Goal: Book appointment/travel/reservation

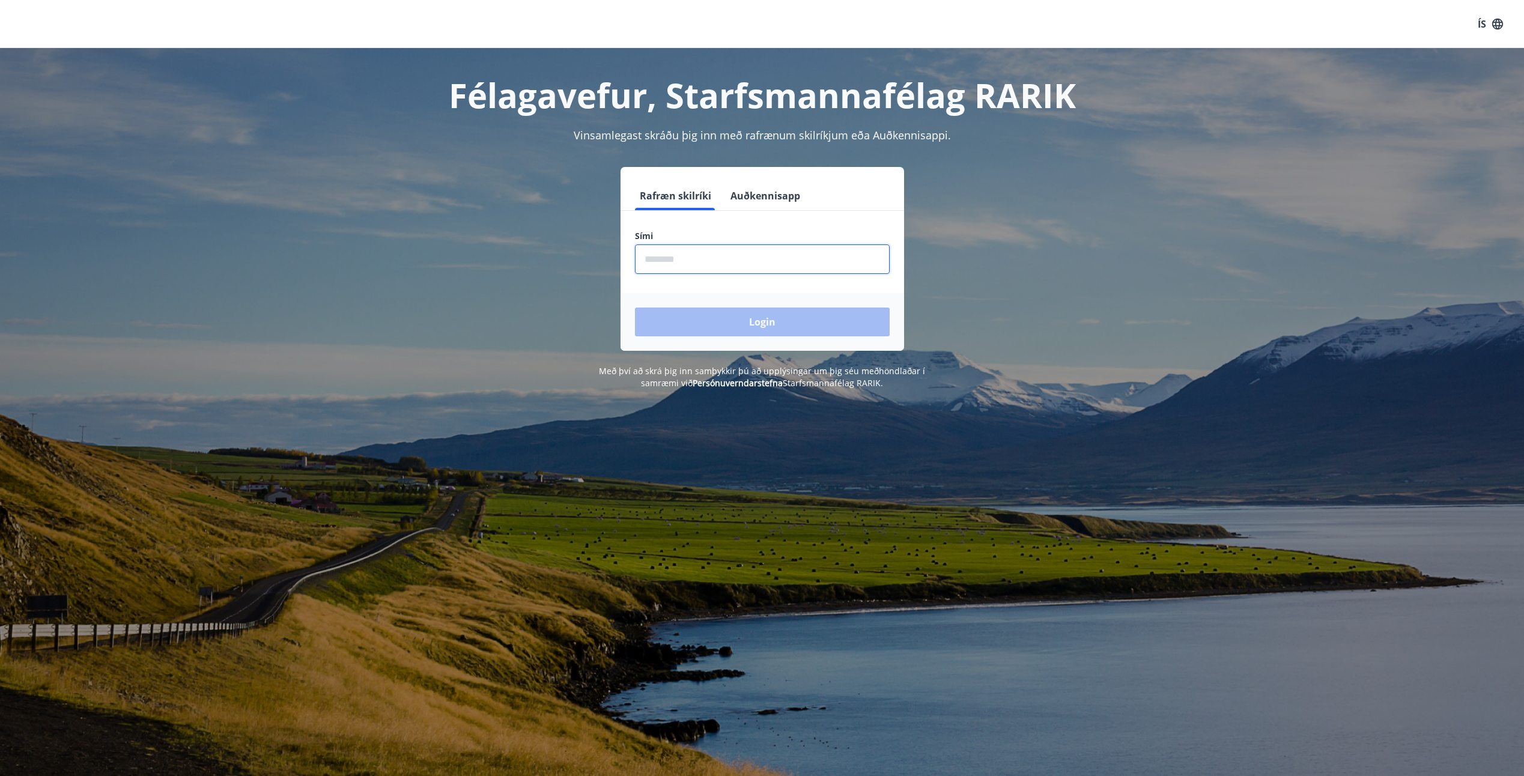
click at [644, 260] on input "phone" at bounding box center [762, 258] width 255 height 29
type input "********"
click at [763, 318] on button "Login" at bounding box center [762, 321] width 255 height 29
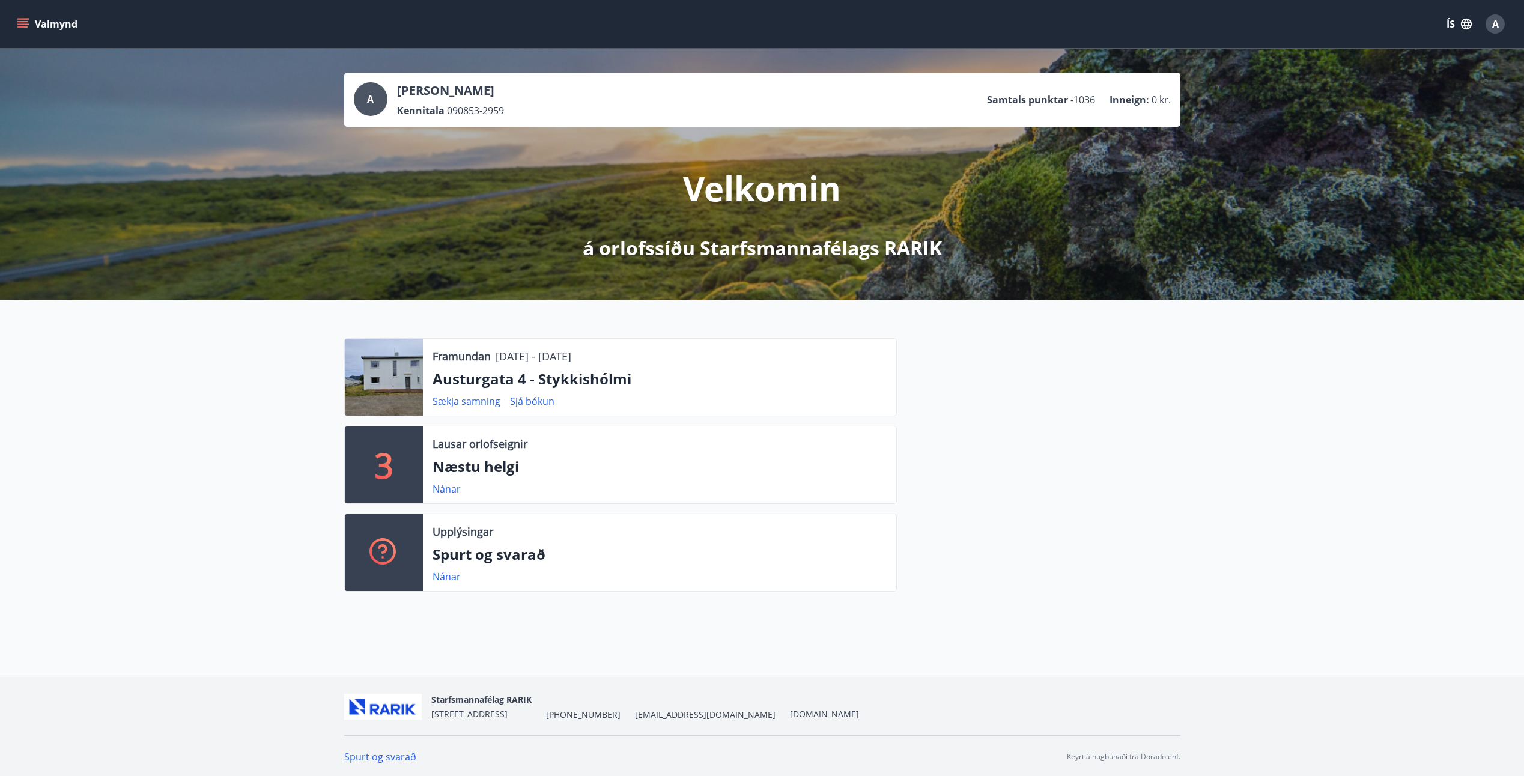
click at [52, 22] on button "Valmynd" at bounding box center [48, 24] width 68 height 22
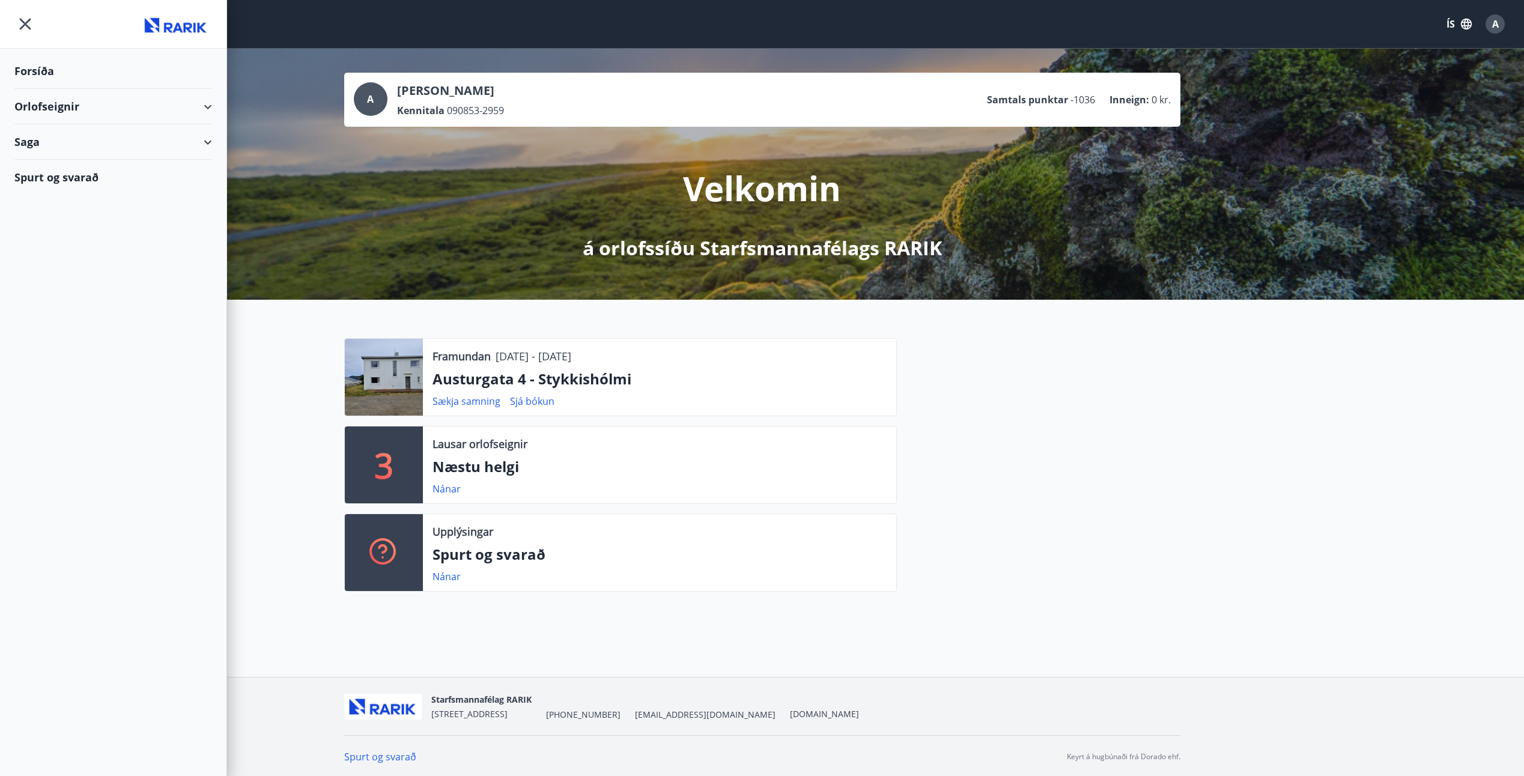
click at [41, 103] on div "Orlofseignir" at bounding box center [113, 106] width 198 height 35
click at [50, 162] on div "Bókunardagatal" at bounding box center [113, 162] width 178 height 25
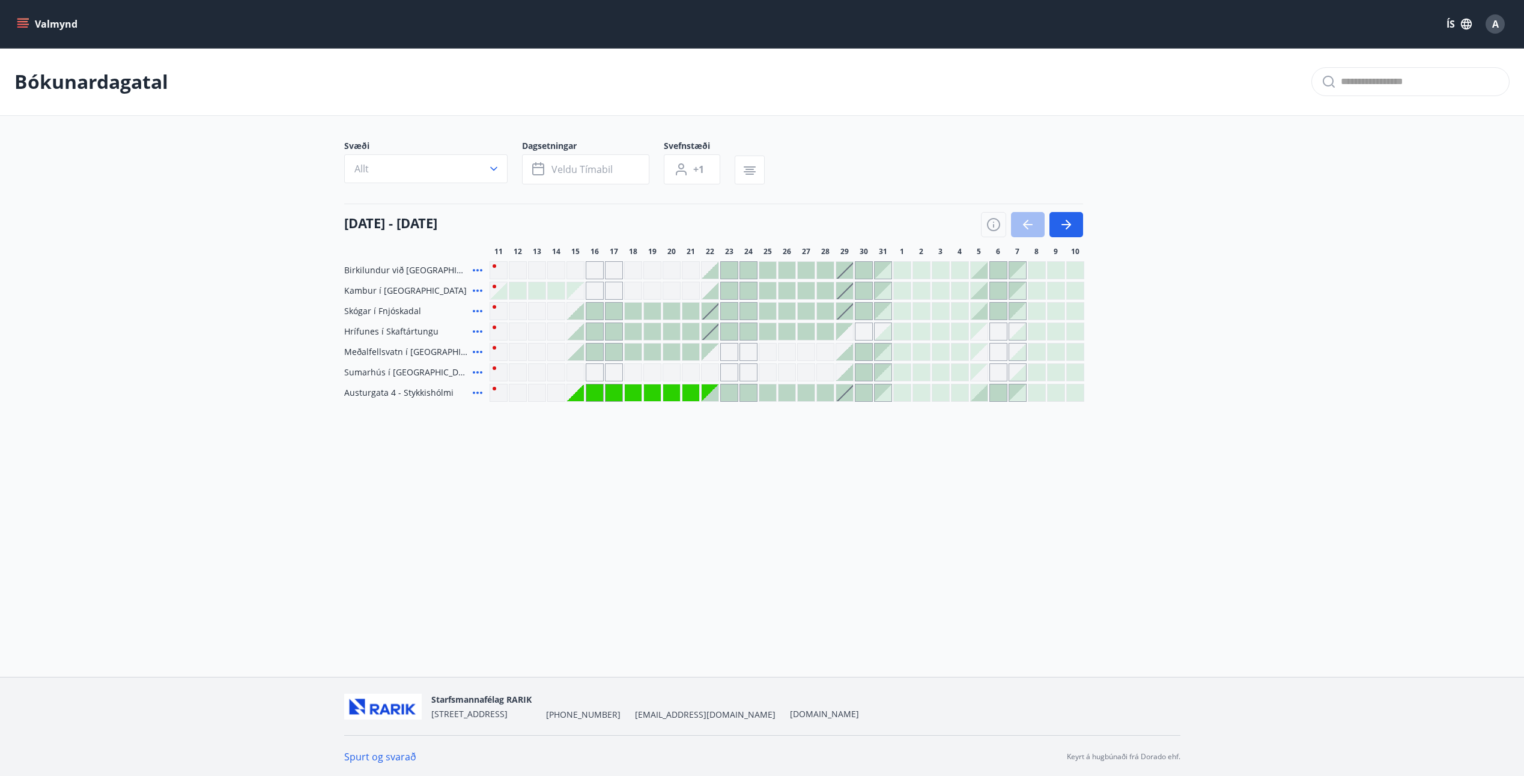
click at [519, 350] on div "Gráir dagar eru ekki bókanlegir" at bounding box center [518, 352] width 18 height 18
click at [713, 354] on div "Gráir dagar eru ekki bókanlegir" at bounding box center [709, 352] width 17 height 17
click at [480, 351] on icon at bounding box center [478, 352] width 10 height 2
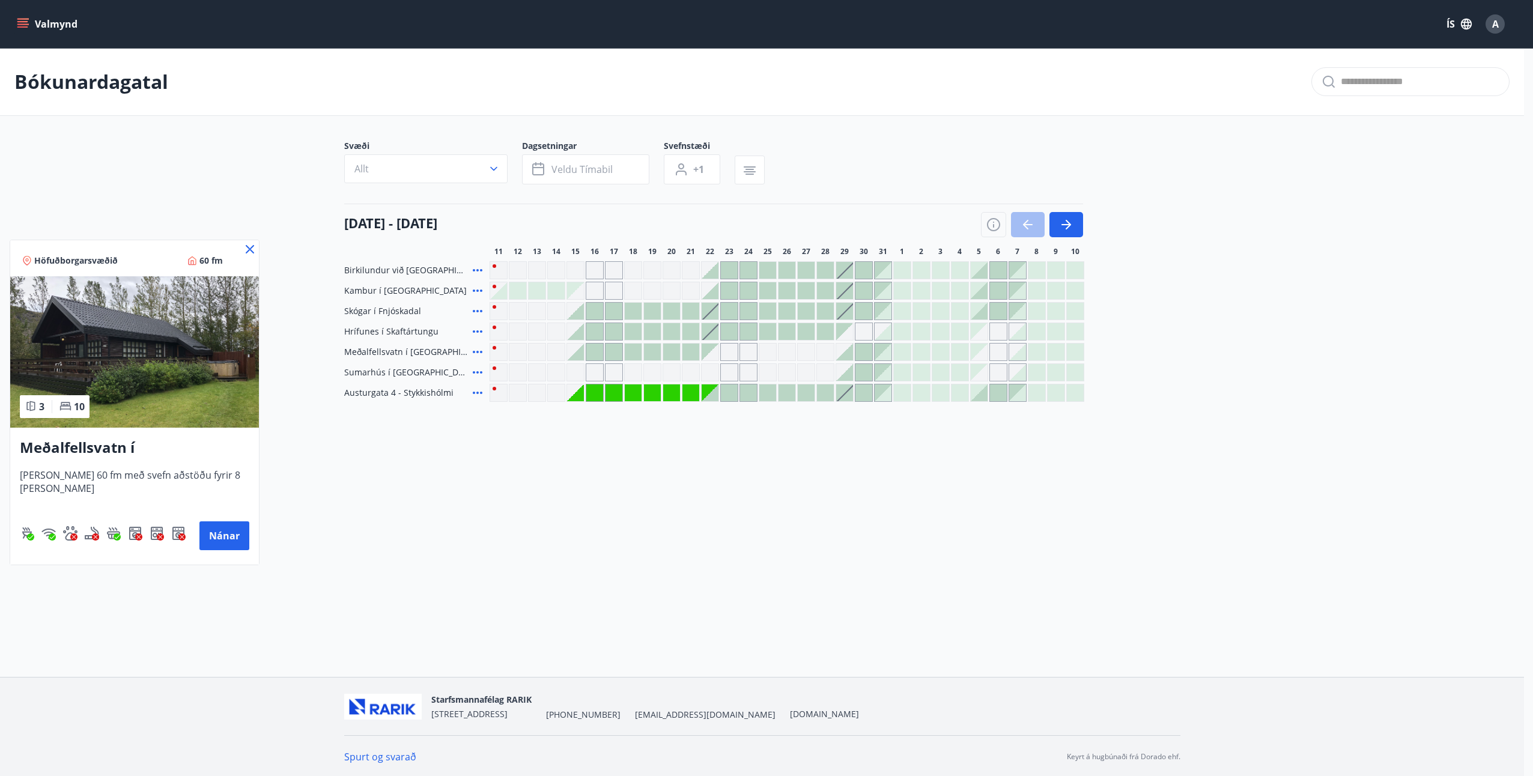
click at [635, 352] on div at bounding box center [766, 388] width 1533 height 776
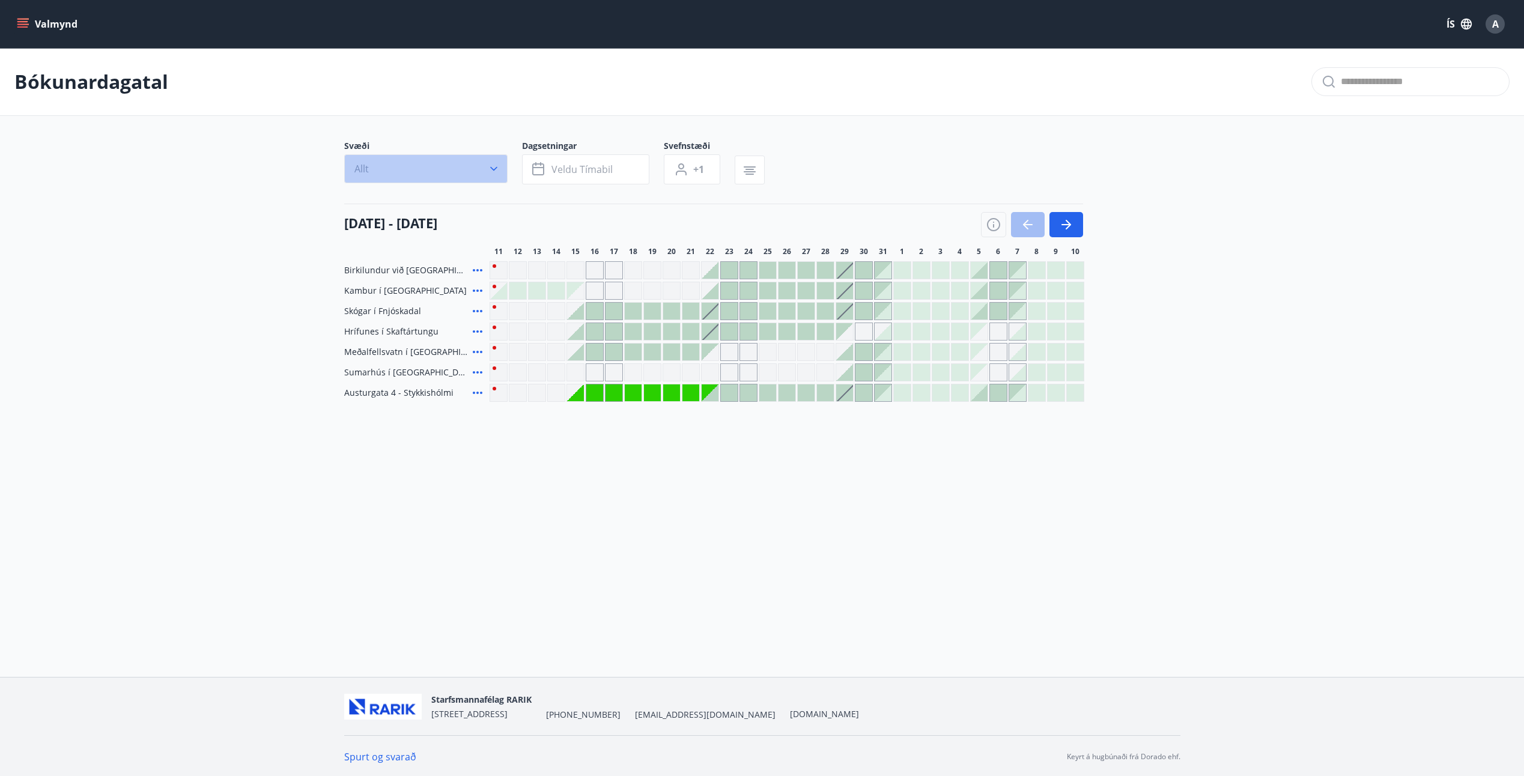
click at [492, 171] on icon "button" at bounding box center [494, 169] width 12 height 12
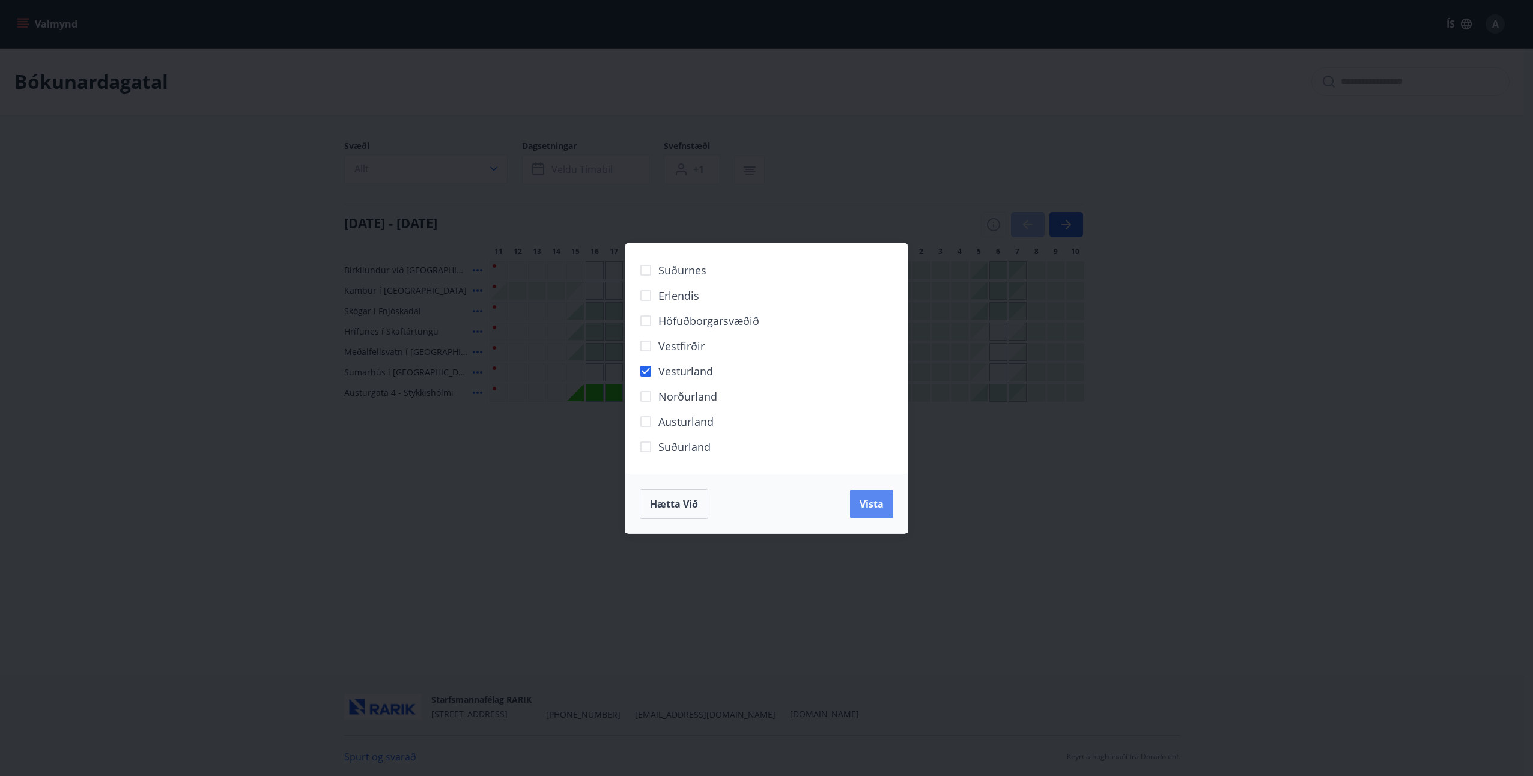
click at [871, 503] on span "Vista" at bounding box center [871, 503] width 24 height 13
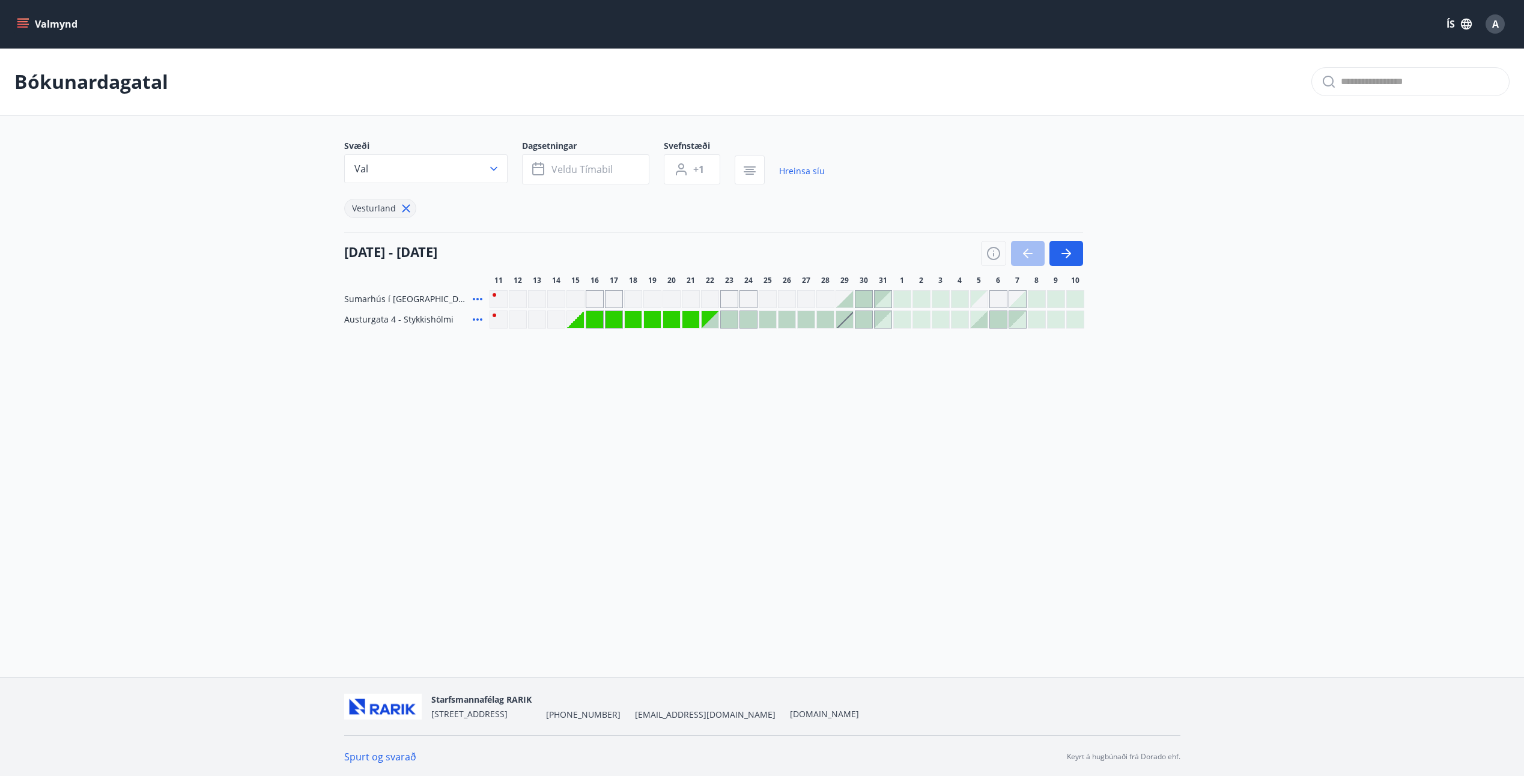
click at [725, 300] on div "Gráir dagar eru ekki bókanlegir" at bounding box center [729, 299] width 18 height 18
click at [580, 318] on div "Gráir dagar eru ekki bókanlegir" at bounding box center [575, 319] width 17 height 17
click at [622, 169] on button "Veldu tímabil" at bounding box center [585, 169] width 127 height 30
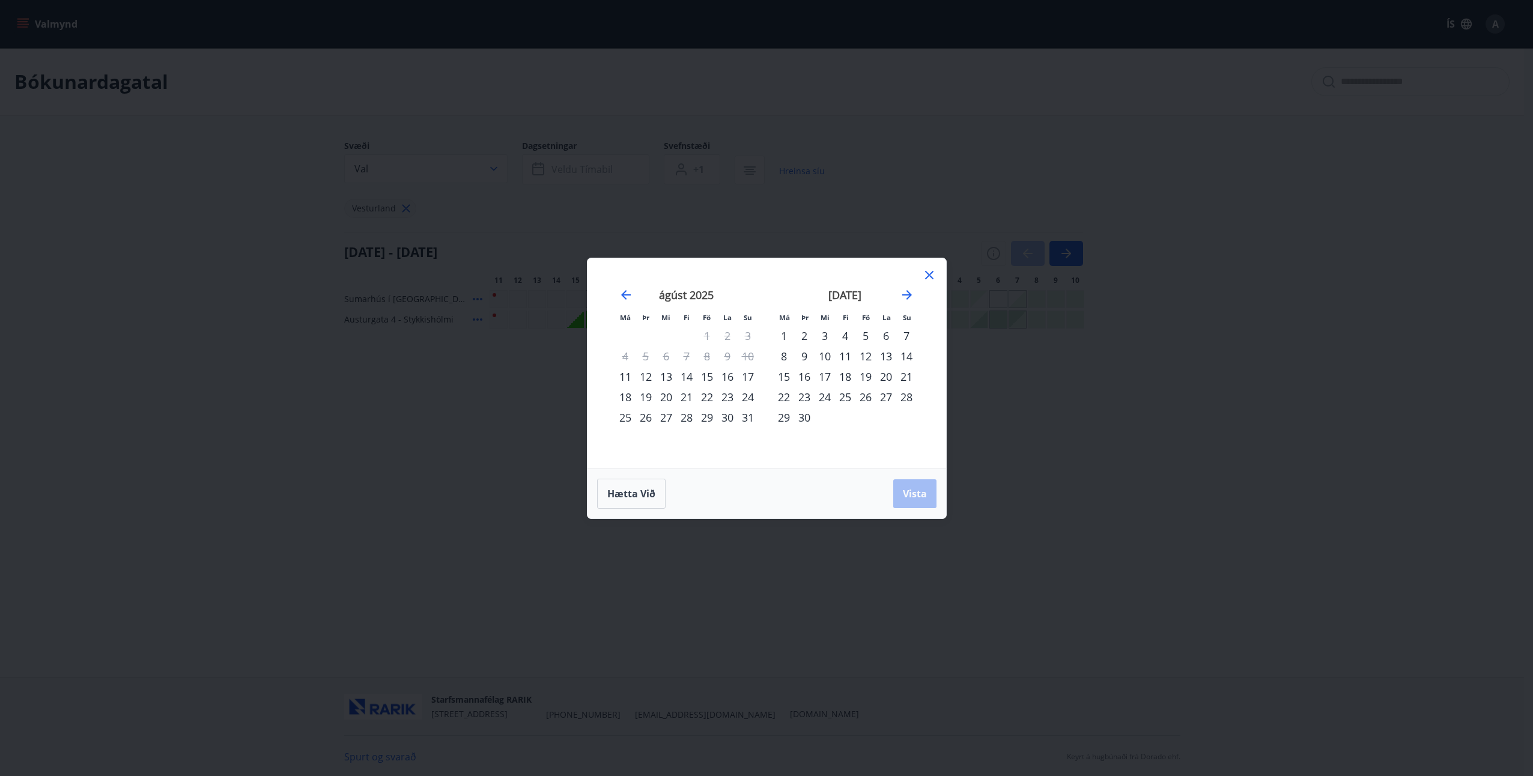
click at [627, 380] on div "11" at bounding box center [625, 376] width 20 height 20
click at [630, 377] on div "11" at bounding box center [625, 376] width 20 height 20
click at [625, 290] on icon "Move backward to switch to the previous month." at bounding box center [626, 295] width 10 height 10
click at [905, 295] on icon "Move forward to switch to the next month." at bounding box center [907, 295] width 10 height 10
click at [927, 276] on icon at bounding box center [929, 275] width 8 height 8
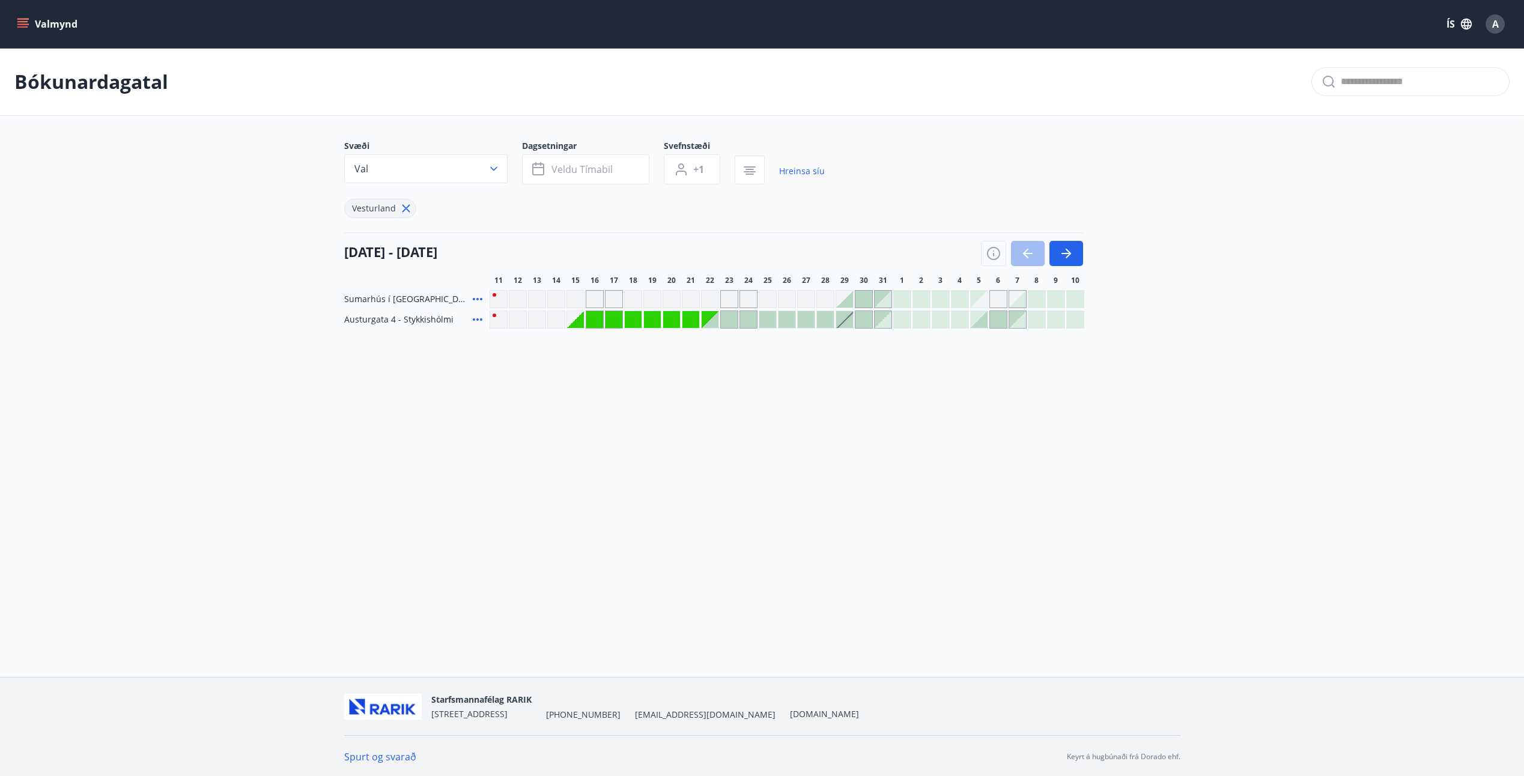
click at [712, 320] on div at bounding box center [709, 319] width 17 height 17
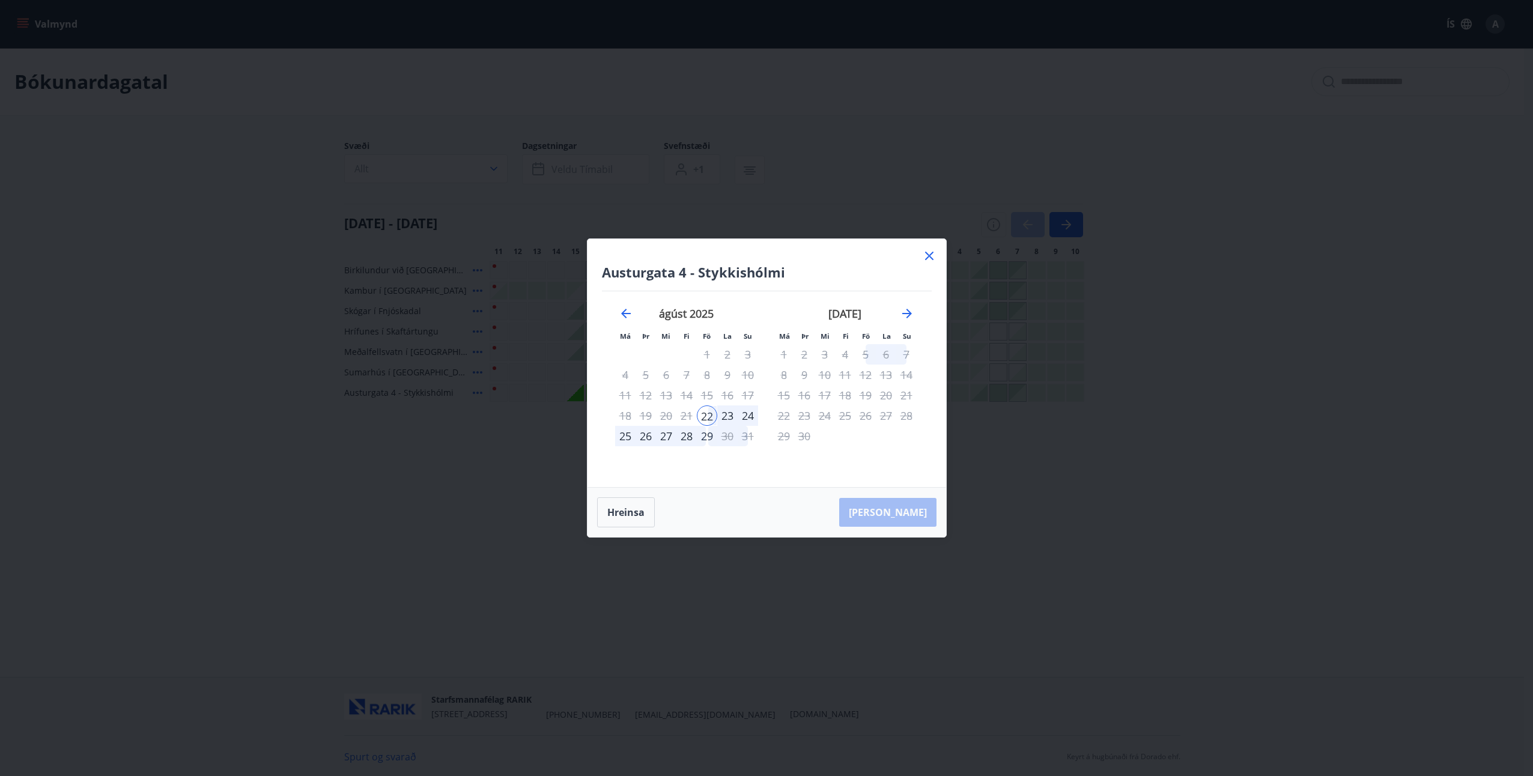
click at [927, 253] on icon at bounding box center [929, 256] width 14 height 14
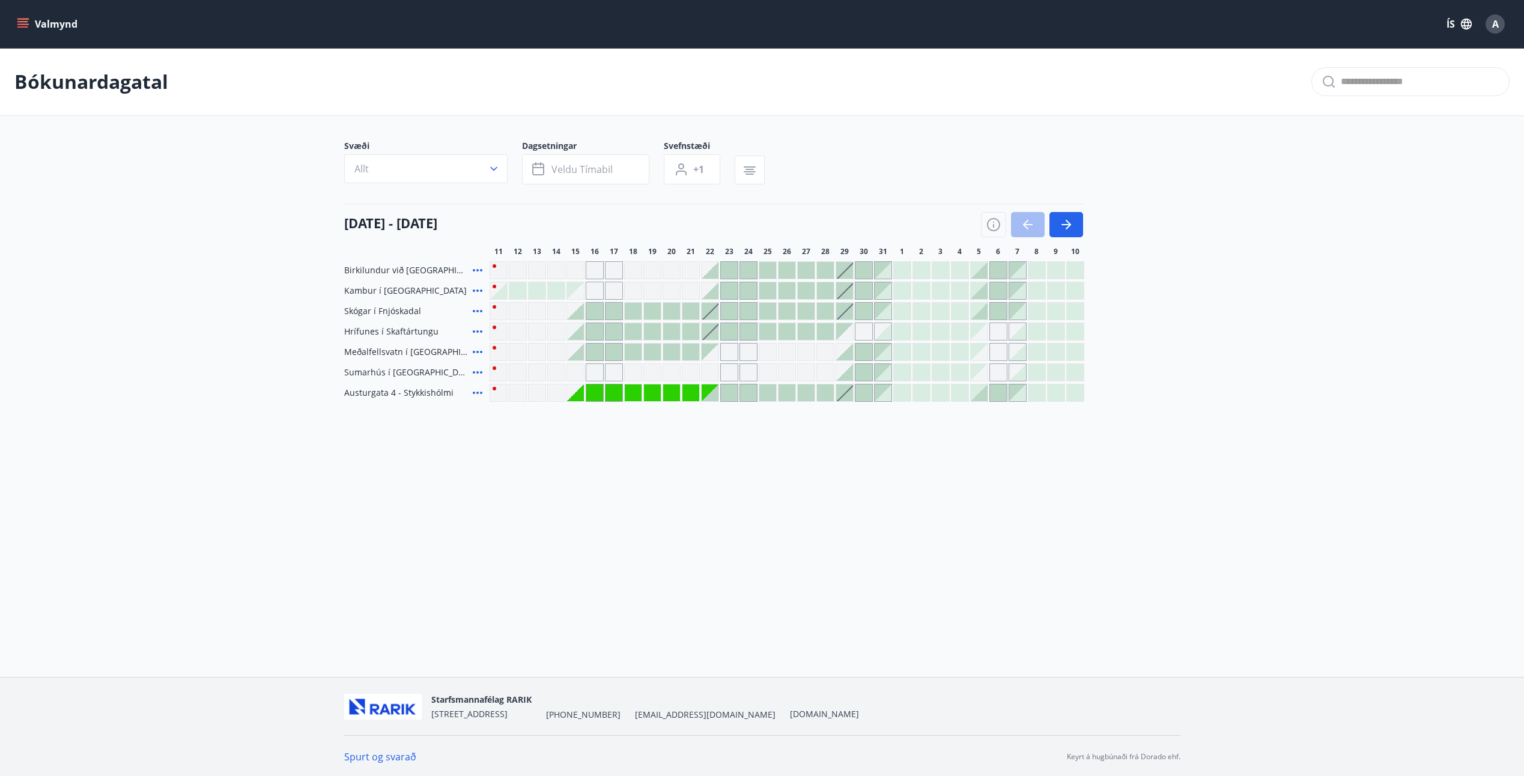
click at [409, 352] on span "Meðalfellsvatn í [GEOGRAPHIC_DATA]" at bounding box center [406, 352] width 124 height 12
click at [710, 353] on div "Gráir dagar eru ekki bókanlegir" at bounding box center [709, 352] width 17 height 17
click at [582, 354] on div at bounding box center [575, 352] width 17 height 17
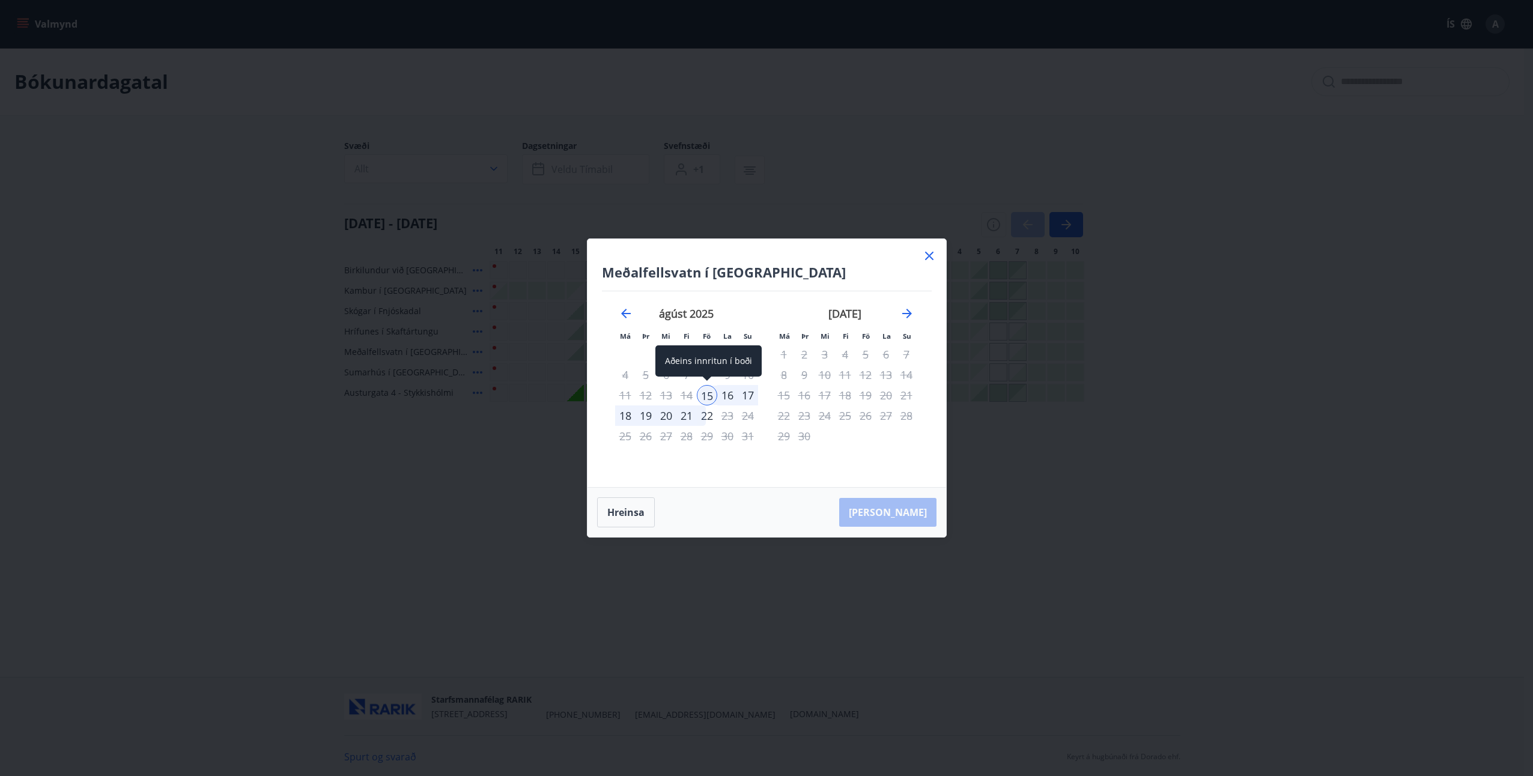
click at [703, 390] on div "15" at bounding box center [707, 395] width 20 height 20
click at [706, 396] on div "15" at bounding box center [707, 395] width 20 height 20
click at [706, 415] on div "22" at bounding box center [707, 415] width 20 height 20
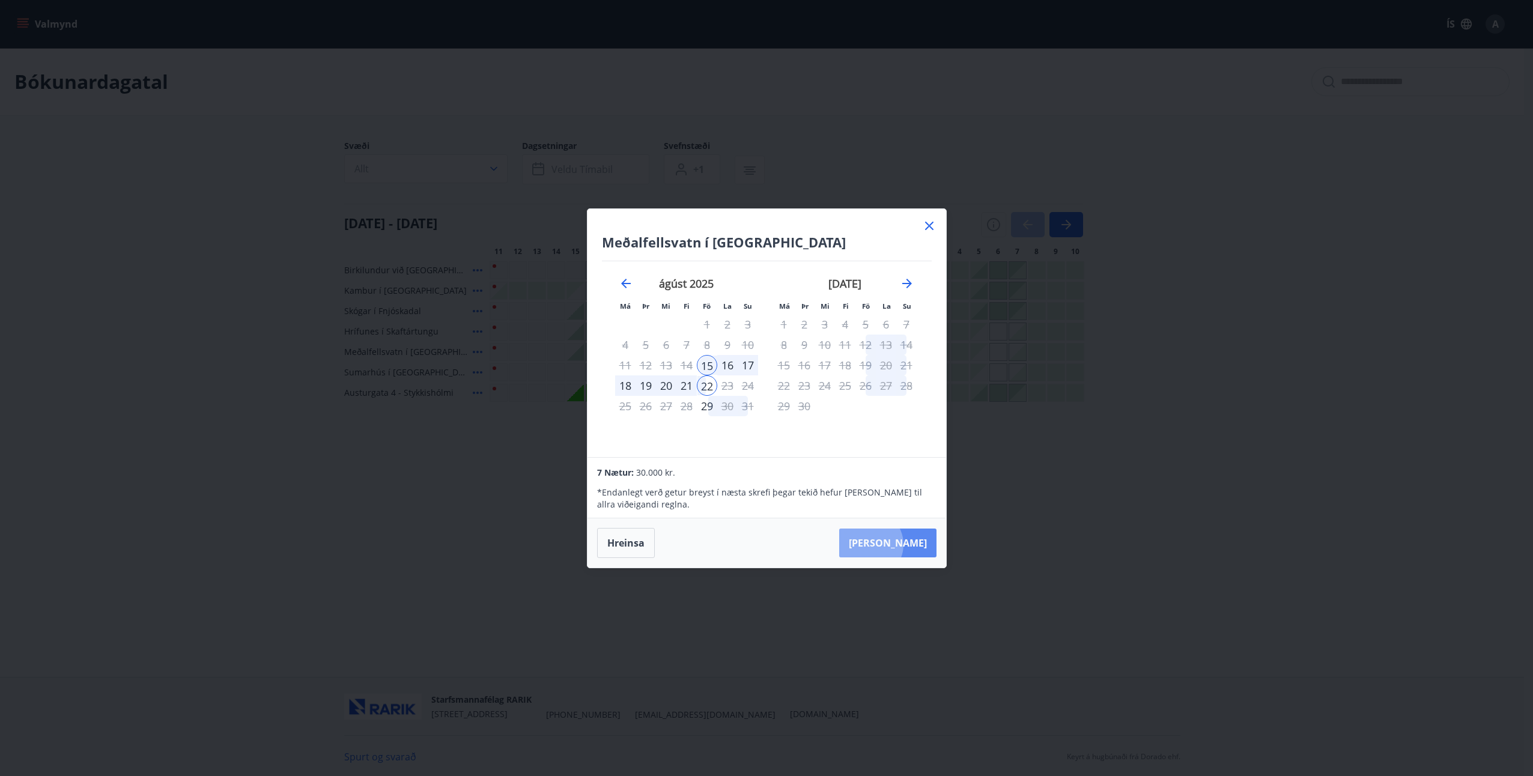
click at [906, 544] on button "[PERSON_NAME]" at bounding box center [887, 543] width 97 height 29
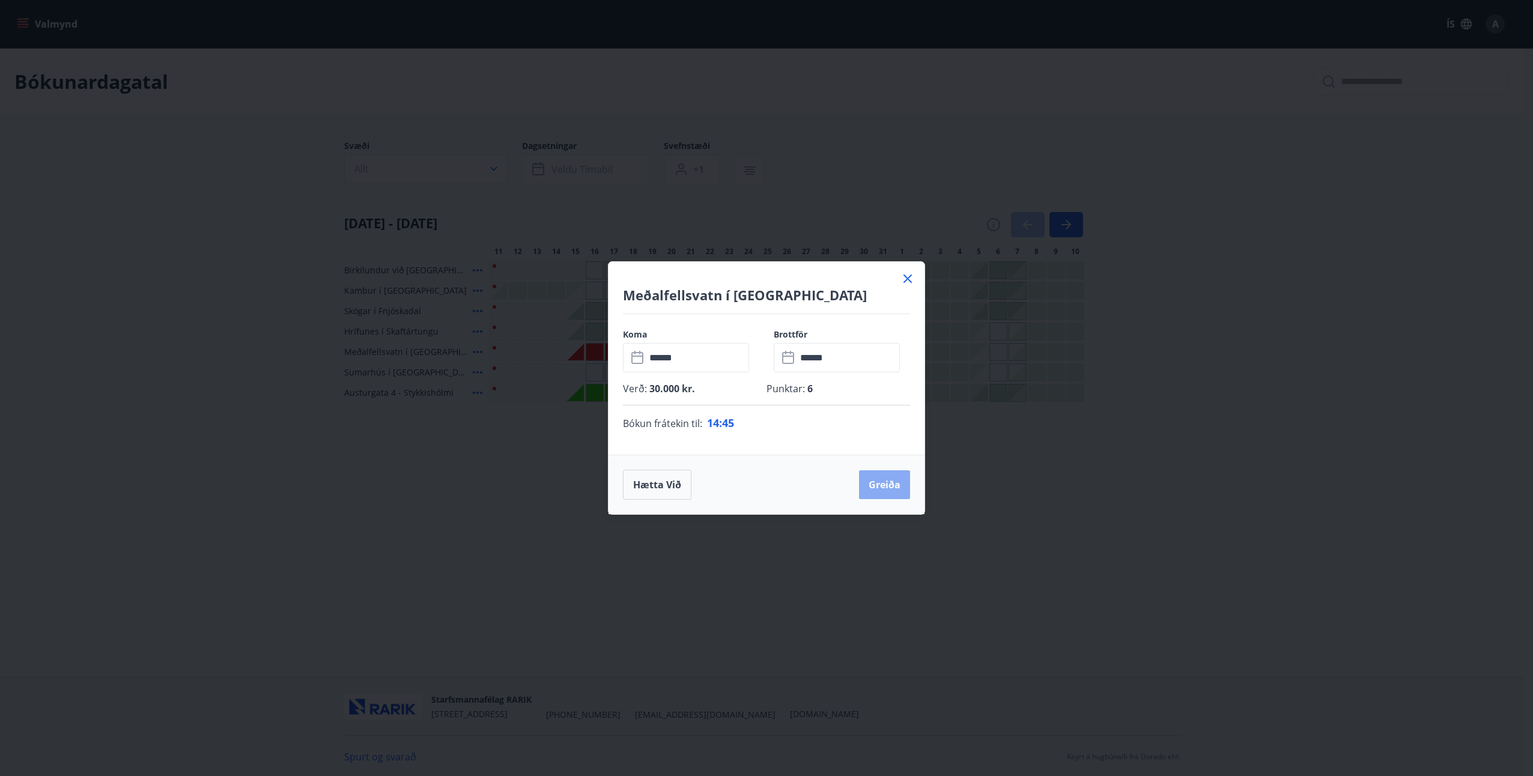
click at [883, 483] on button "Greiða" at bounding box center [884, 484] width 51 height 29
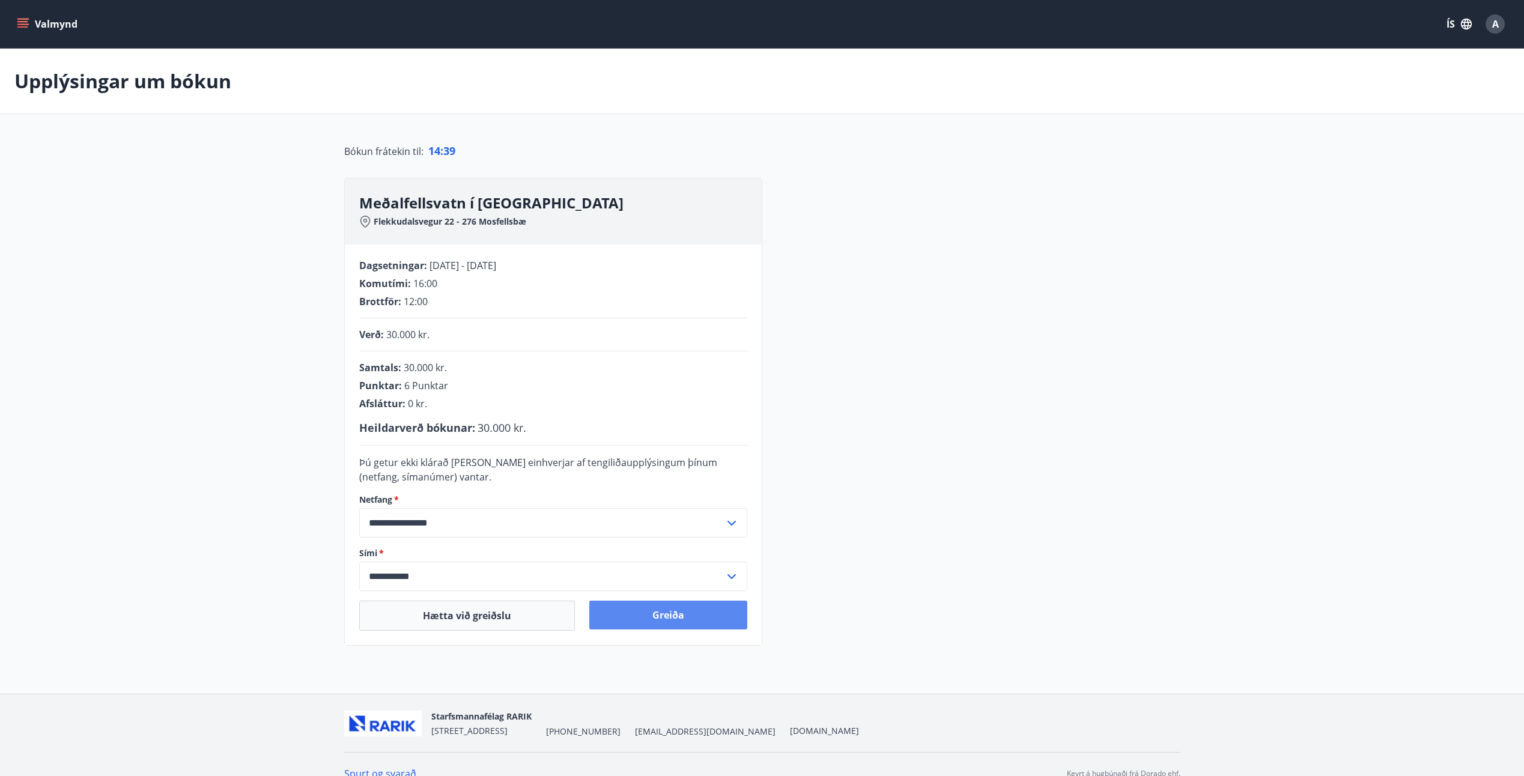
click at [661, 617] on button "Greiða" at bounding box center [668, 615] width 158 height 29
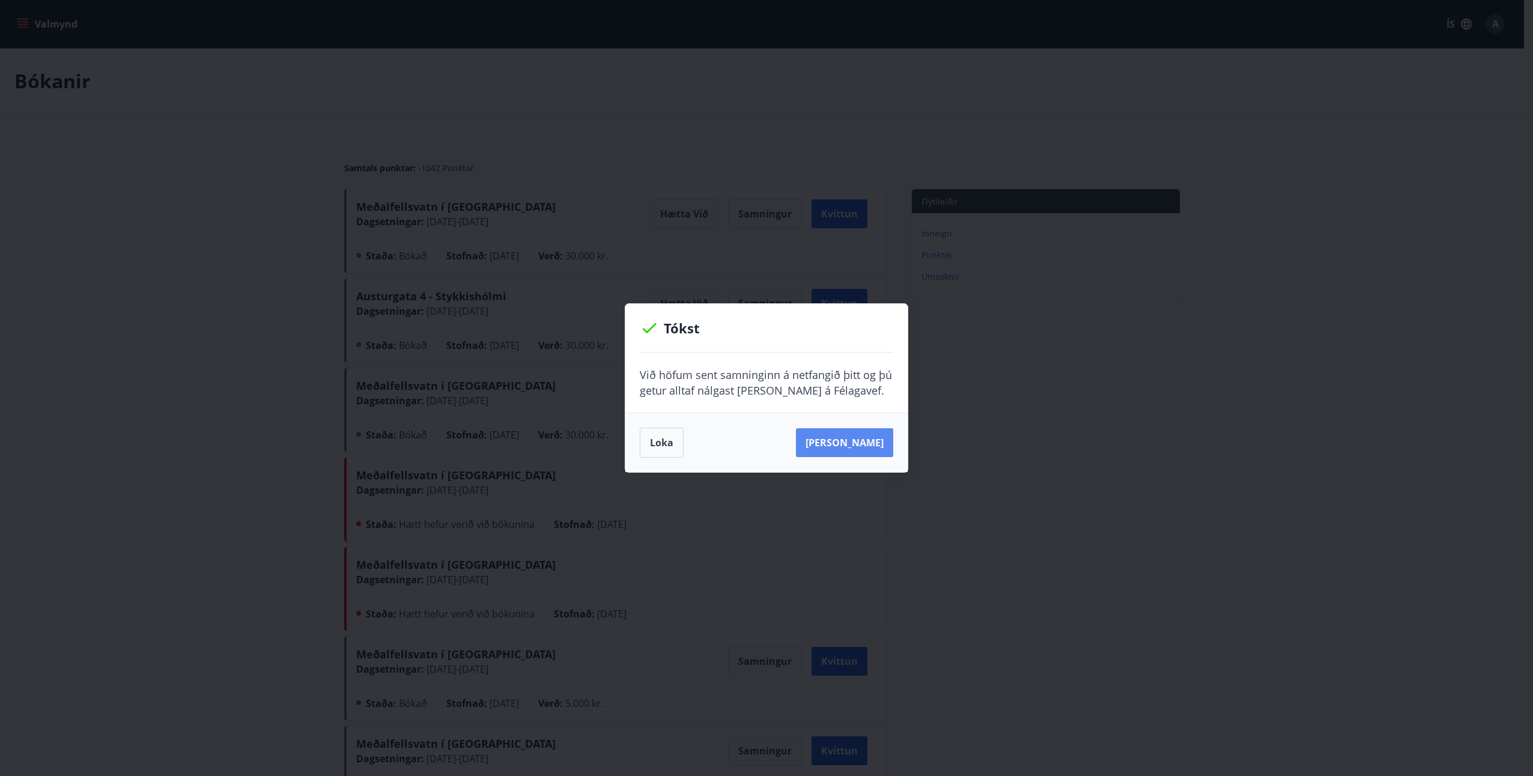
click at [853, 449] on button "[PERSON_NAME]" at bounding box center [844, 442] width 97 height 29
click at [656, 441] on button "Loka" at bounding box center [662, 443] width 44 height 30
